Goal: Find specific page/section: Find specific page/section

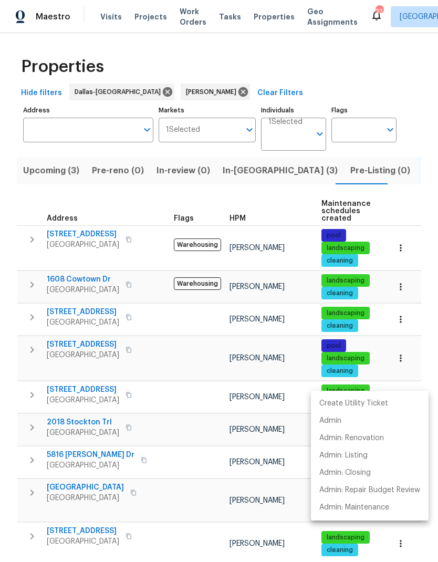
scroll to position [0, 20]
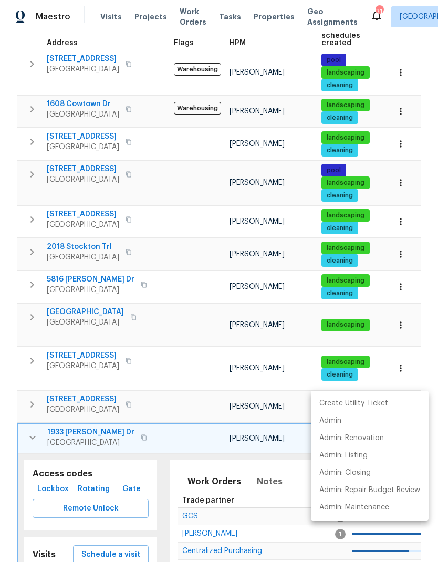
click at [260, 283] on div at bounding box center [219, 281] width 438 height 562
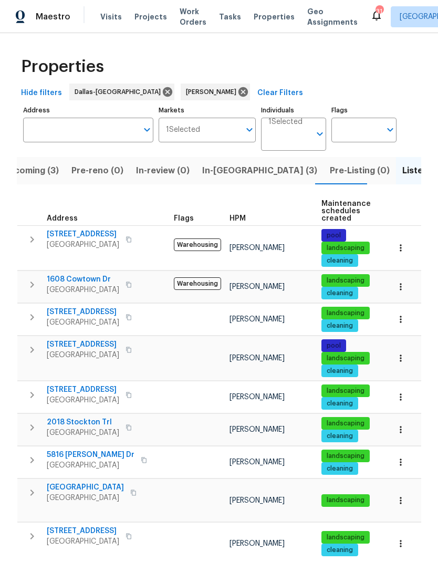
scroll to position [0, 0]
click at [209, 85] on div "[PERSON_NAME]" at bounding box center [215, 91] width 69 height 17
click at [238, 93] on icon at bounding box center [242, 91] width 9 height 9
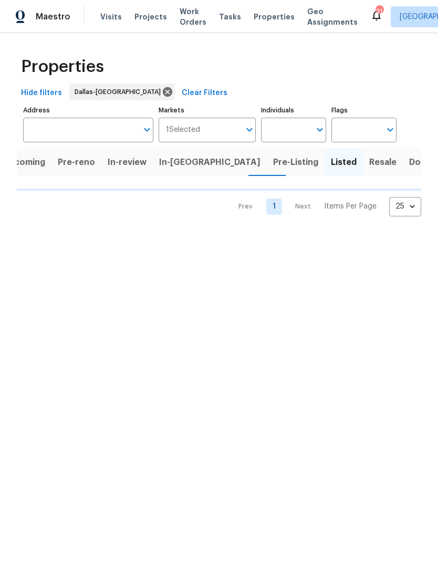
scroll to position [0, 9]
click at [94, 130] on input "Address" at bounding box center [80, 130] width 114 height 25
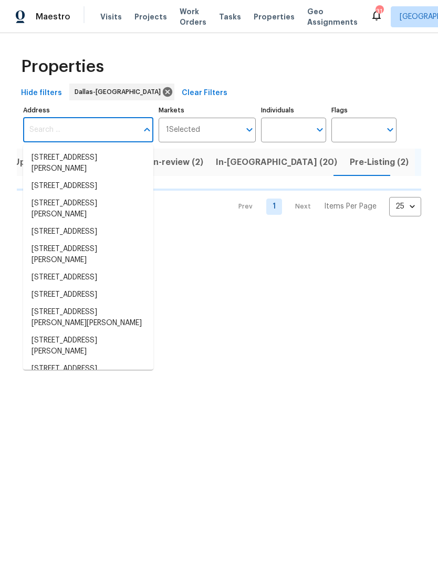
type input "7"
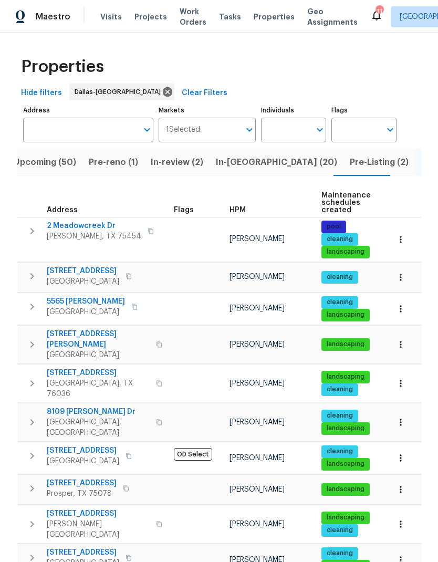
click at [84, 122] on input "Address" at bounding box center [80, 130] width 114 height 25
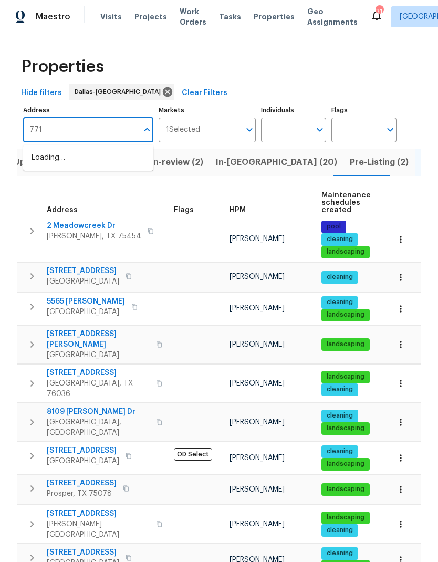
type input "7717"
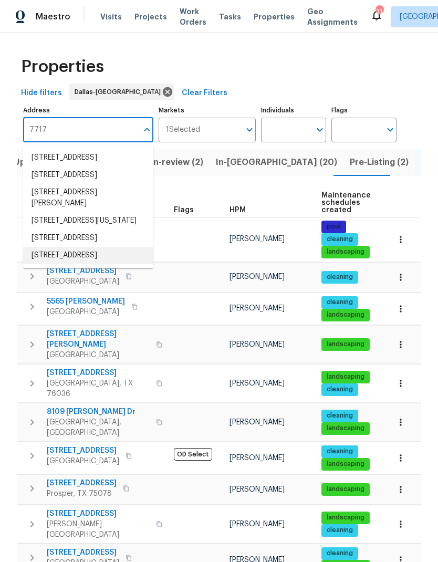
click at [51, 264] on li "[STREET_ADDRESS]" at bounding box center [88, 255] width 130 height 17
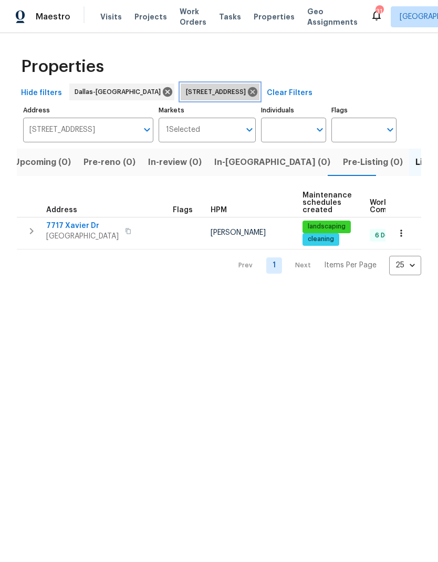
click at [257, 91] on icon at bounding box center [252, 91] width 9 height 9
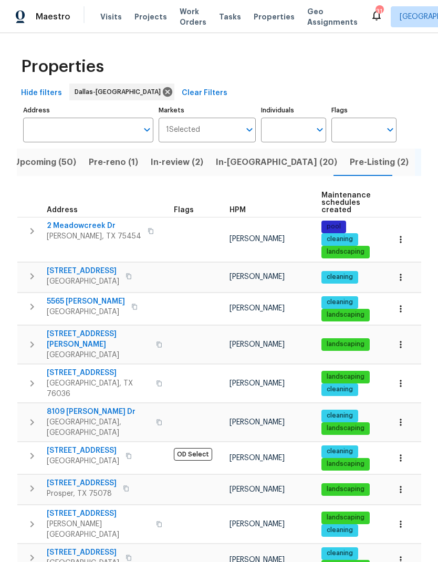
click at [297, 129] on input "Individuals" at bounding box center [285, 130] width 49 height 25
type input "[PERSON_NAME]"
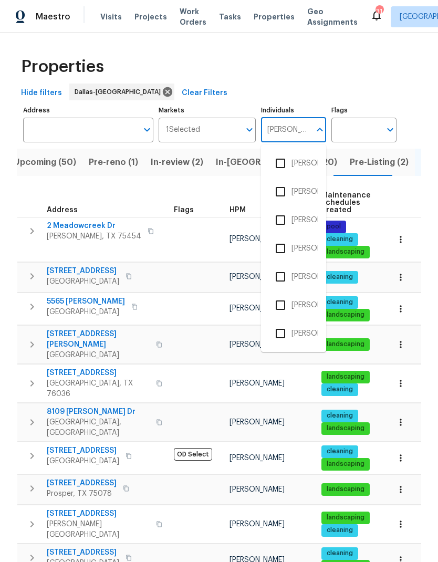
click at [286, 272] on input "checkbox" at bounding box center [280, 277] width 22 height 22
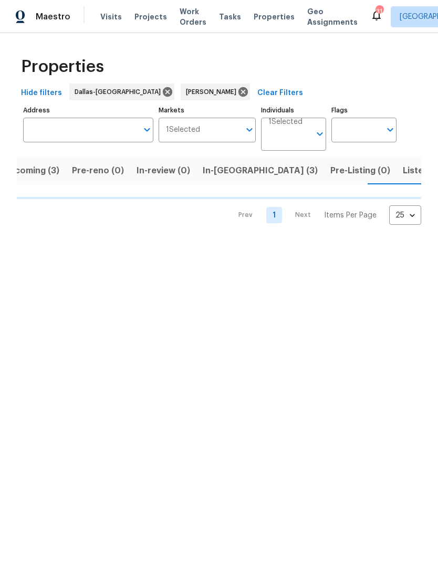
scroll to position [0, 20]
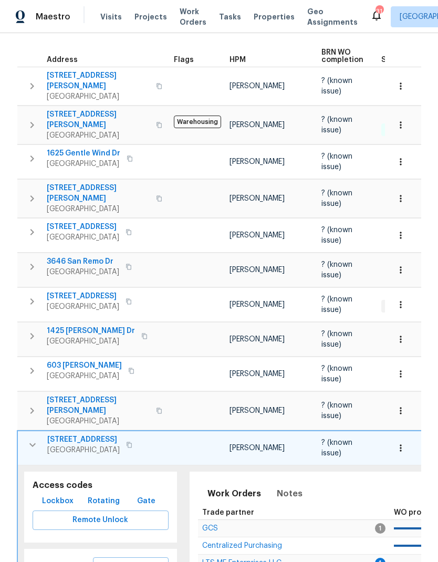
click at [34, 443] on icon "button" at bounding box center [32, 445] width 6 height 4
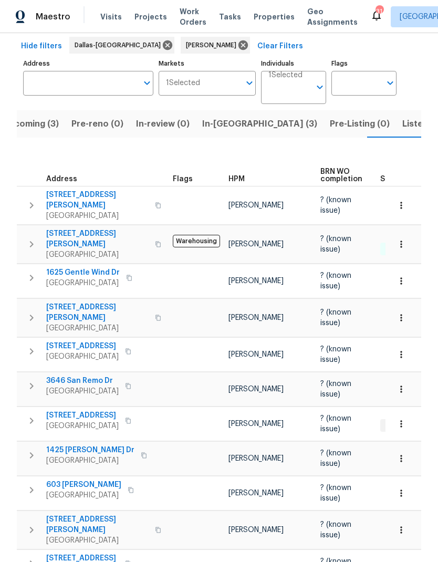
scroll to position [46, 0]
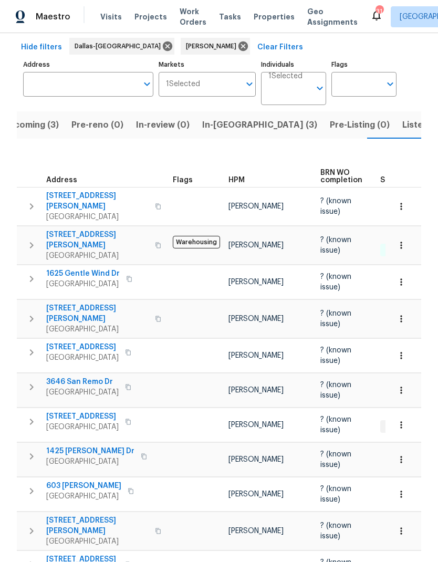
click at [34, 450] on icon "button" at bounding box center [31, 456] width 13 height 13
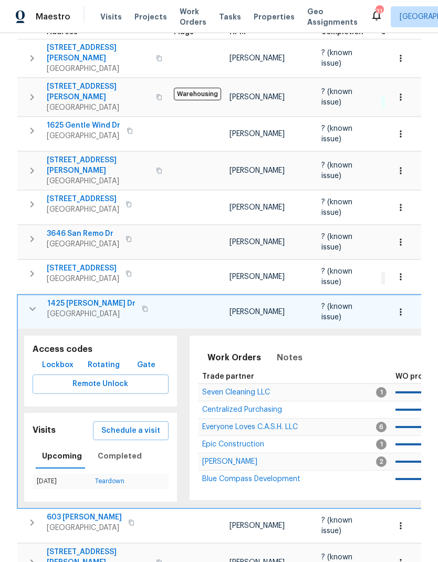
scroll to position [195, 0]
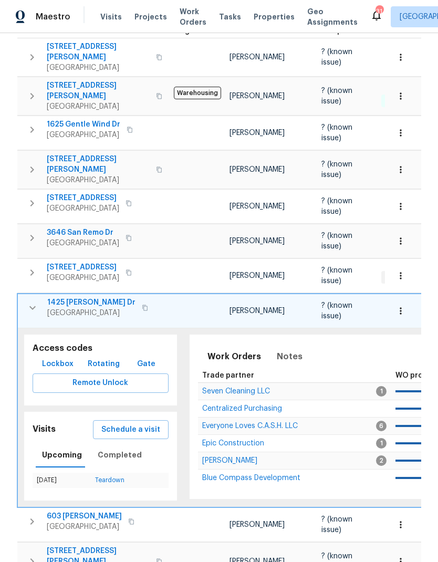
click at [54, 358] on span "Lockbox" at bounding box center [57, 364] width 31 height 13
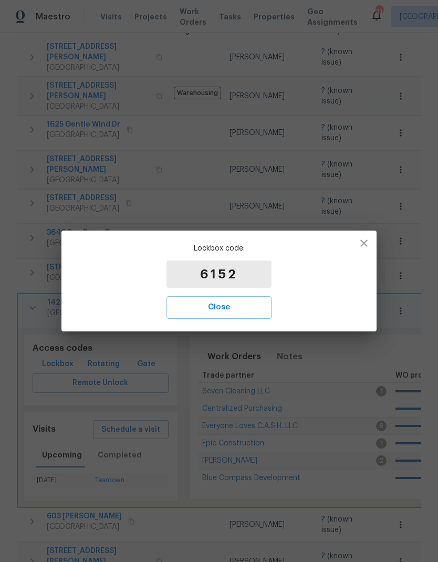
click at [232, 314] on span "Close" at bounding box center [219, 307] width 82 height 14
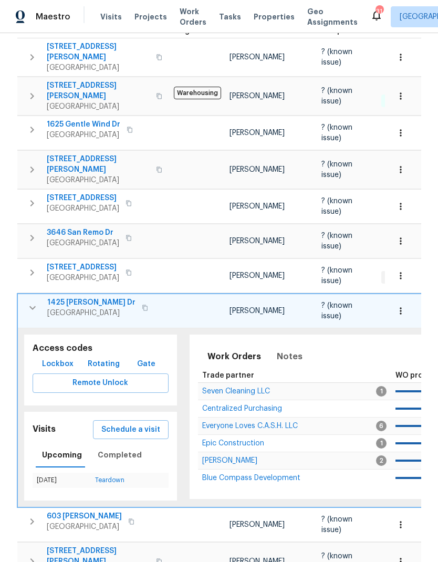
click at [103, 354] on button "Rotating" at bounding box center [103, 363] width 40 height 19
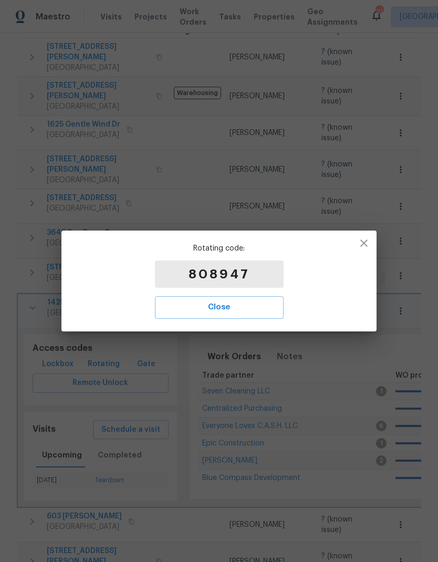
click at [248, 311] on span "Close" at bounding box center [219, 307] width 106 height 14
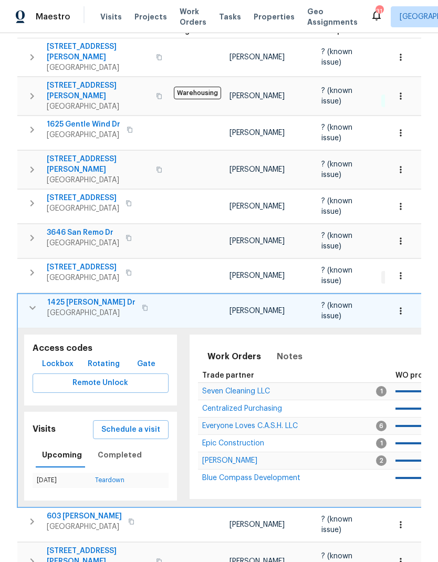
click at [31, 301] on icon "button" at bounding box center [32, 307] width 13 height 13
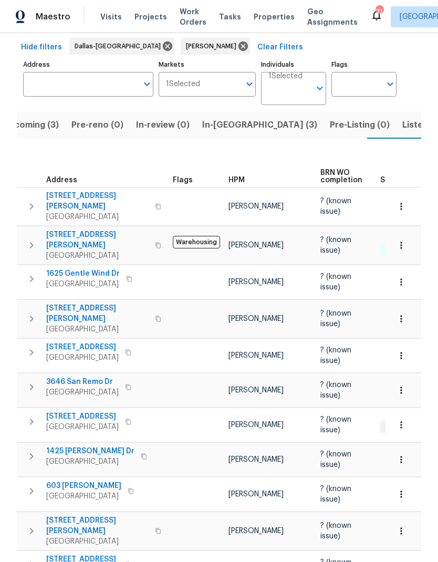
scroll to position [46, 0]
click at [68, 446] on span "1425 [PERSON_NAME] Dr" at bounding box center [90, 451] width 88 height 10
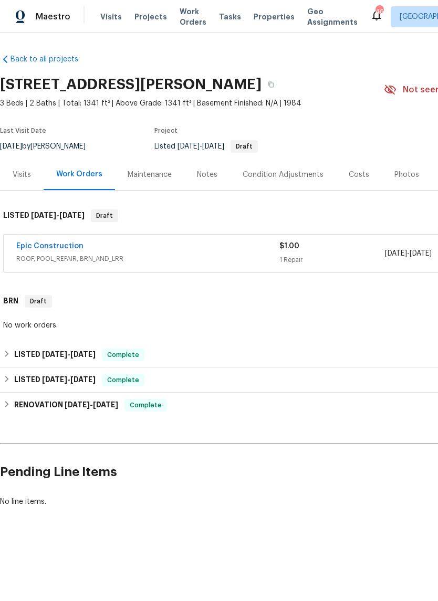
click at [300, 174] on div "Condition Adjustments" at bounding box center [283, 175] width 81 height 10
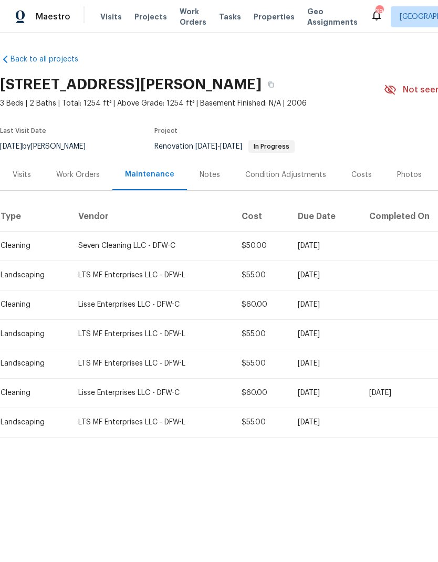
scroll to position [0, -1]
